Goal: Obtain resource: Download file/media

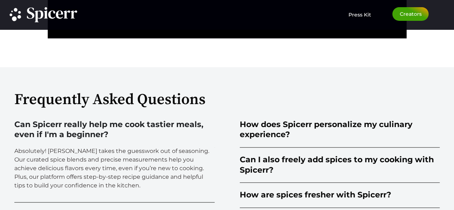
scroll to position [1621, 0]
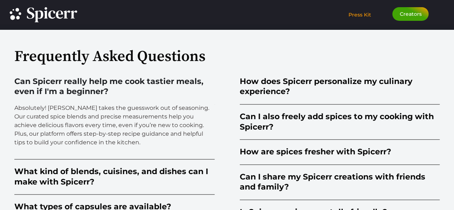
click at [358, 15] on span "Press Kit" at bounding box center [359, 14] width 23 height 6
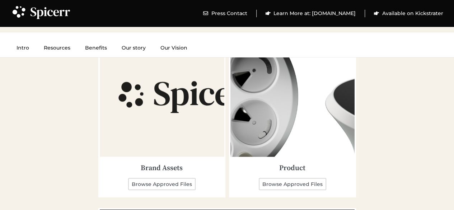
scroll to position [932, 0]
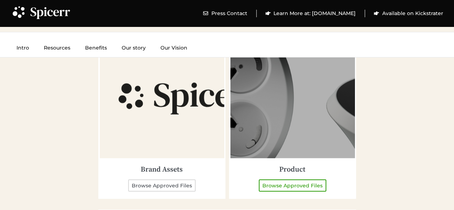
click at [282, 188] on link "Browse Approved Files" at bounding box center [292, 185] width 67 height 12
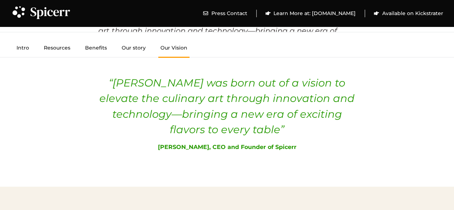
scroll to position [2581, 0]
